Goal: Task Accomplishment & Management: Use online tool/utility

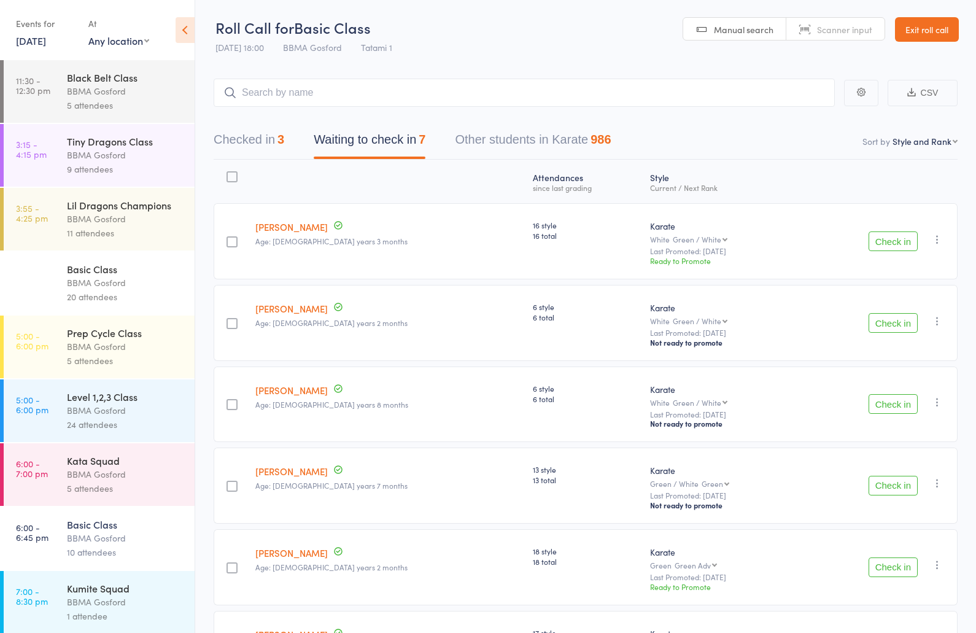
click at [891, 246] on button "Check in" at bounding box center [893, 241] width 49 height 20
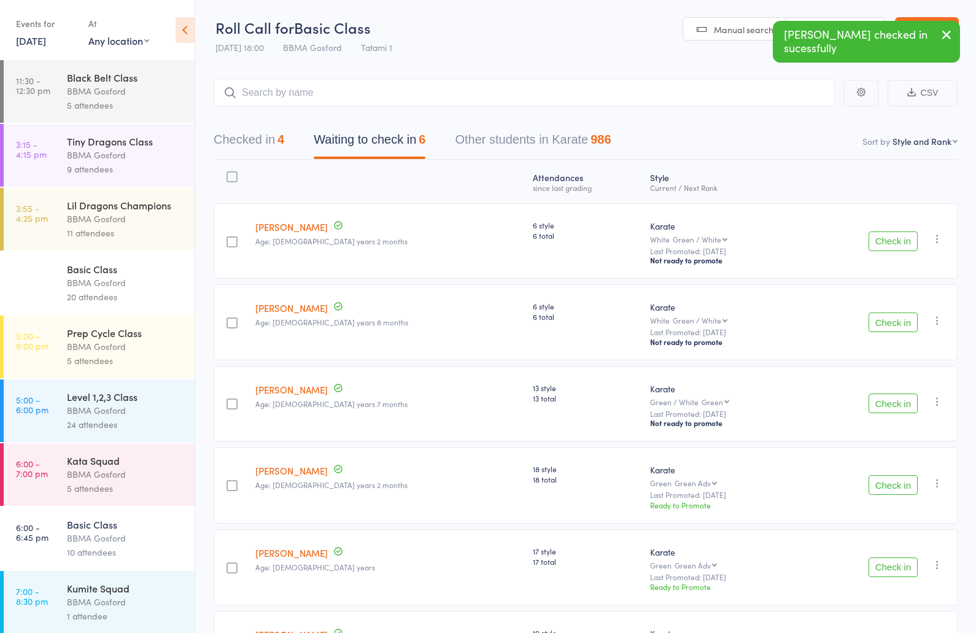
click at [897, 246] on button "Check in" at bounding box center [893, 241] width 49 height 20
click at [894, 245] on button "Check in" at bounding box center [893, 241] width 49 height 20
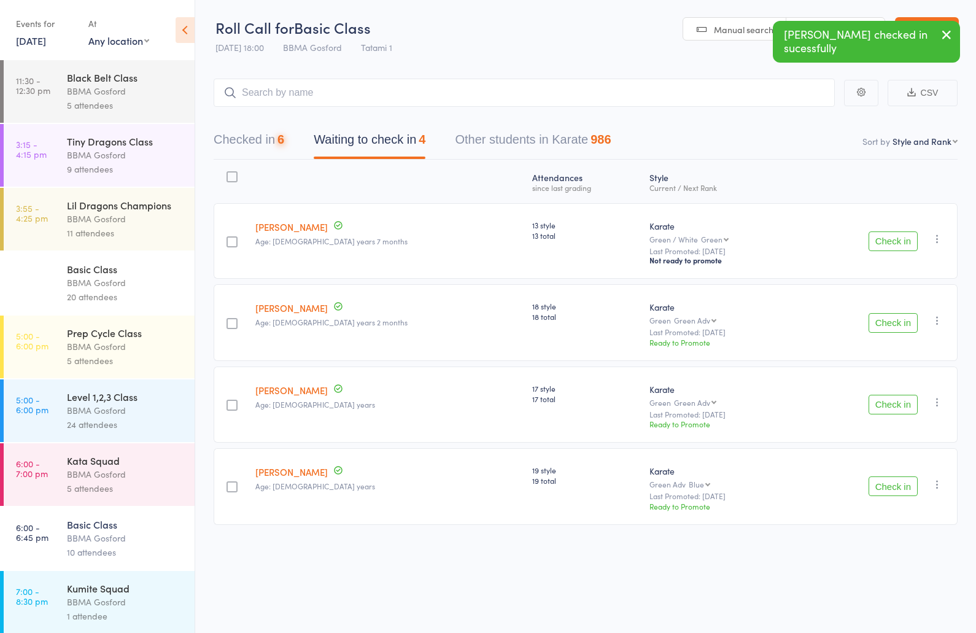
click at [256, 145] on button "Checked in 6" at bounding box center [249, 142] width 71 height 33
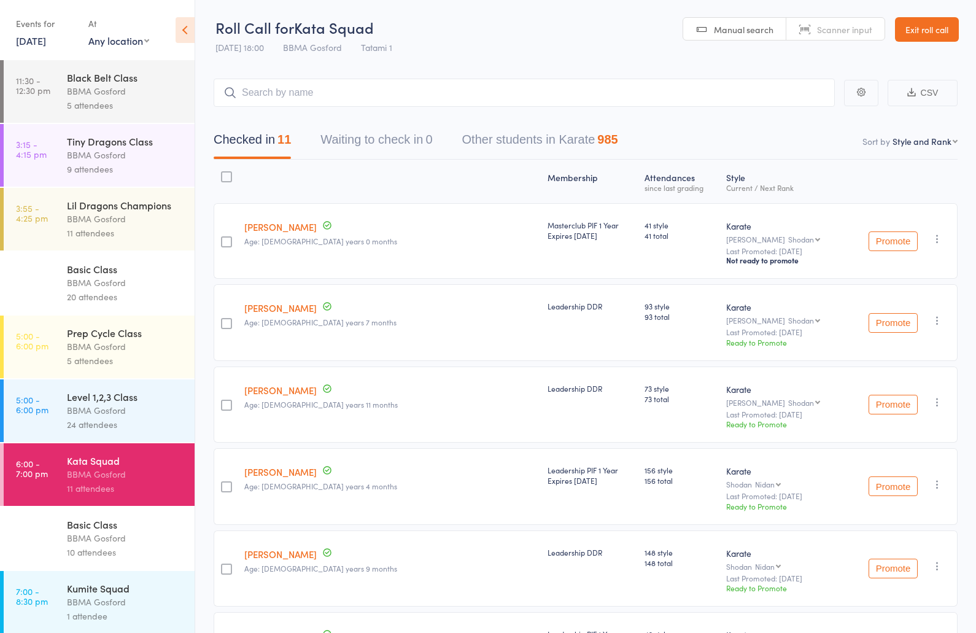
click at [117, 606] on div "BBMA Gosford" at bounding box center [125, 602] width 117 height 14
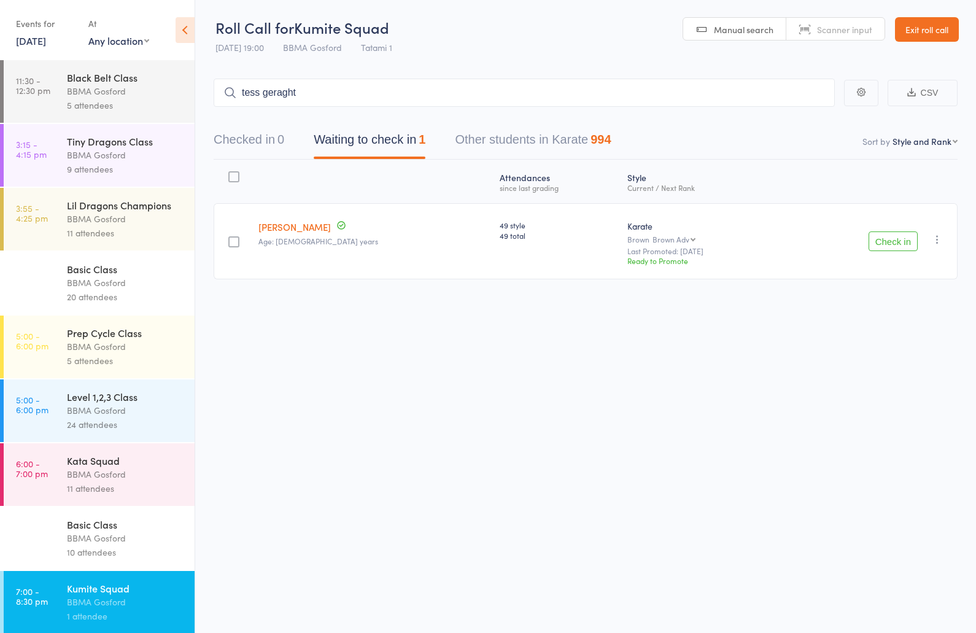
type input "tess geraghty"
click at [285, 93] on input "search" at bounding box center [524, 93] width 621 height 28
type input "braeden jef"
type input "lita hernan"
type input "oliver van d"
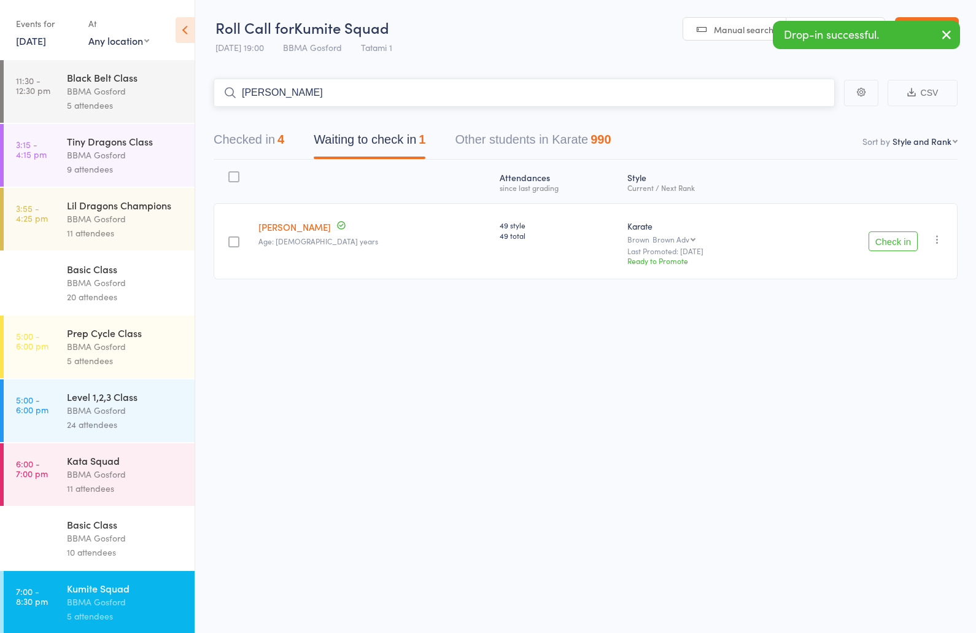
type input "malcolm van"
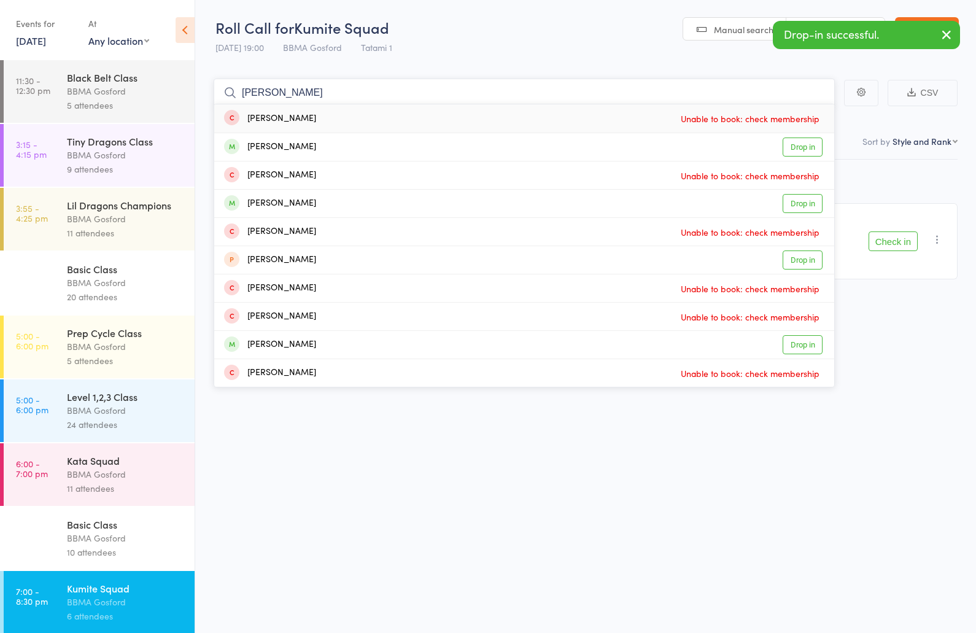
type input "elliot cleary"
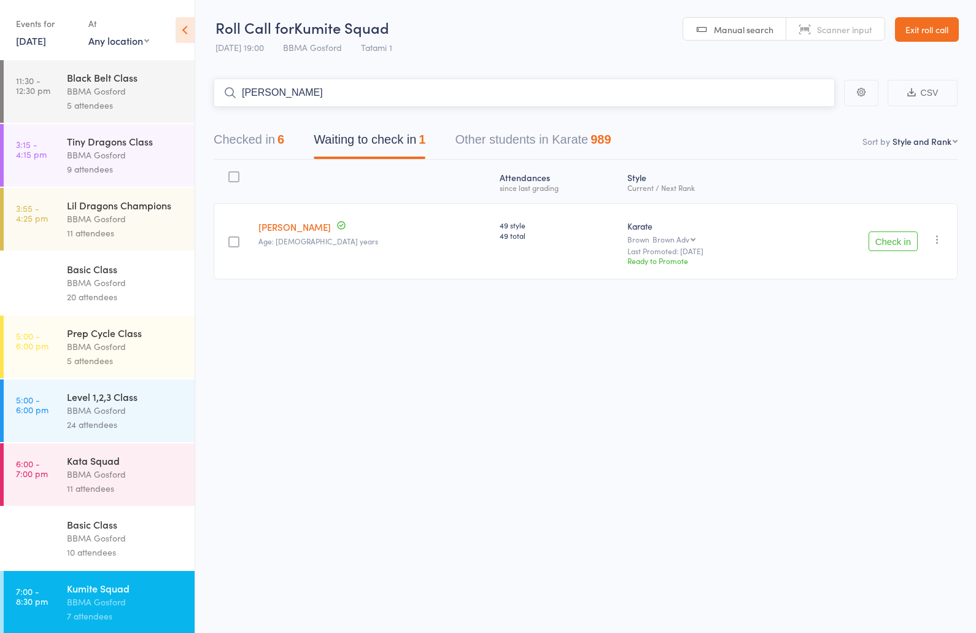
type input "jayke ferris"
